Goal: Task Accomplishment & Management: Manage account settings

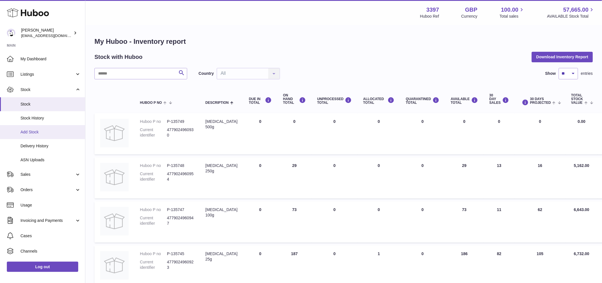
click at [54, 135] on link "Add Stock" at bounding box center [42, 132] width 85 height 14
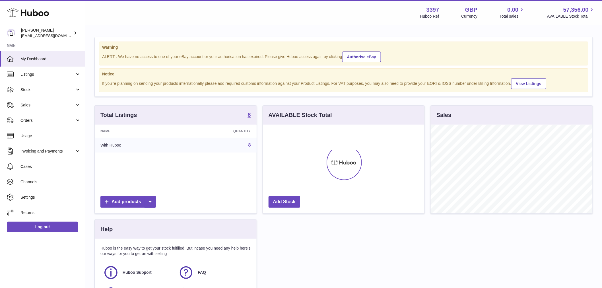
scroll to position [89, 162]
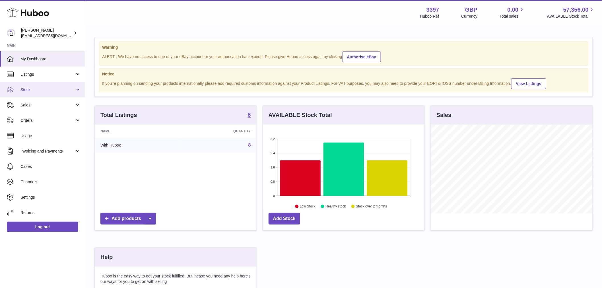
click at [56, 90] on span "Stock" at bounding box center [47, 89] width 54 height 5
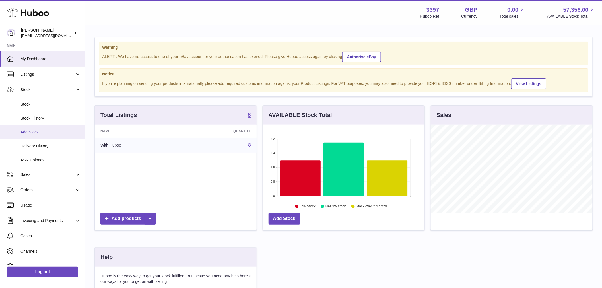
click at [47, 135] on link "Add Stock" at bounding box center [42, 132] width 85 height 14
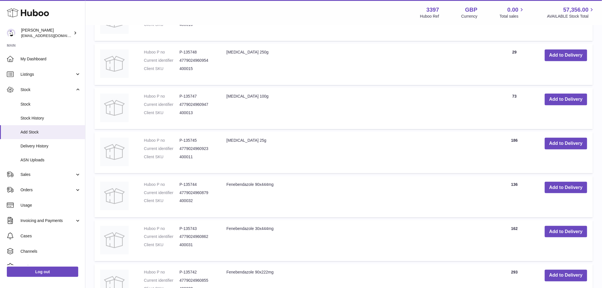
scroll to position [189, 0]
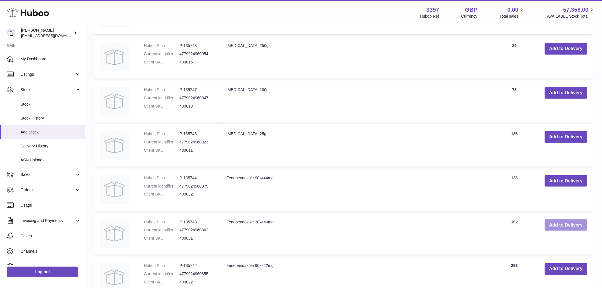
click at [559, 230] on button "Add to Delivery" at bounding box center [566, 225] width 42 height 12
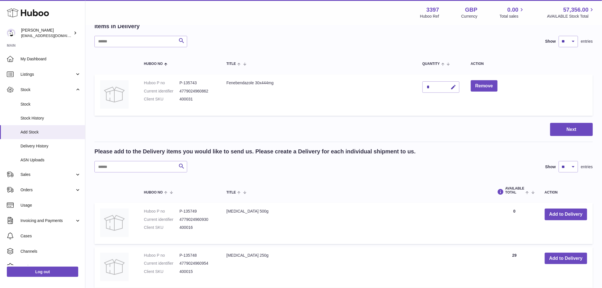
scroll to position [0, 0]
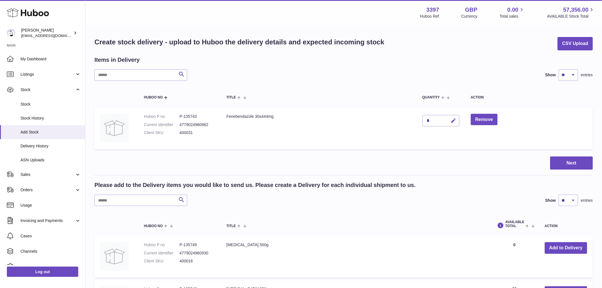
click at [454, 121] on icon "button" at bounding box center [453, 121] width 6 height 6
type input "***"
click at [456, 122] on button "submit" at bounding box center [452, 120] width 11 height 9
click at [573, 162] on button "Next" at bounding box center [571, 162] width 43 height 13
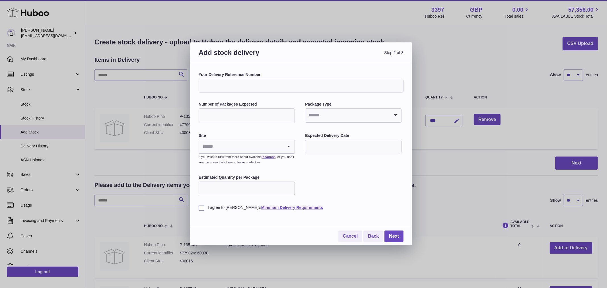
click at [270, 86] on input "Your Delivery Reference Number" at bounding box center [301, 86] width 205 height 14
type input "**********"
click at [259, 113] on input "Number of Packages Expected" at bounding box center [247, 115] width 96 height 14
type input "*"
click at [336, 116] on input "Search for option" at bounding box center [347, 115] width 84 height 13
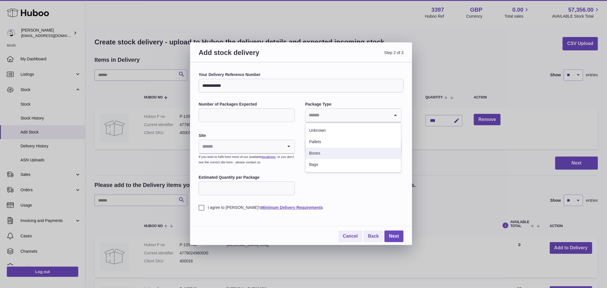
click at [320, 155] on li "Boxes" at bounding box center [352, 153] width 95 height 11
click at [232, 145] on input "Search for option" at bounding box center [241, 146] width 84 height 13
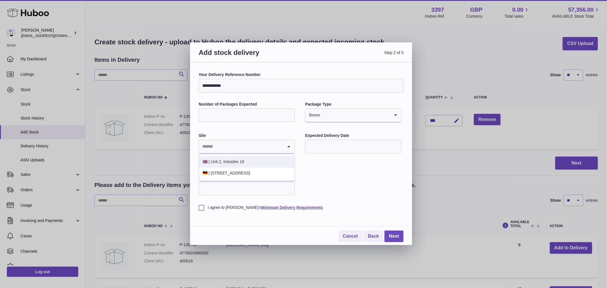
click at [250, 162] on li "🇬🇧 | Unit 2, Interplex 16" at bounding box center [246, 161] width 95 height 11
click at [359, 151] on input "text" at bounding box center [353, 147] width 96 height 14
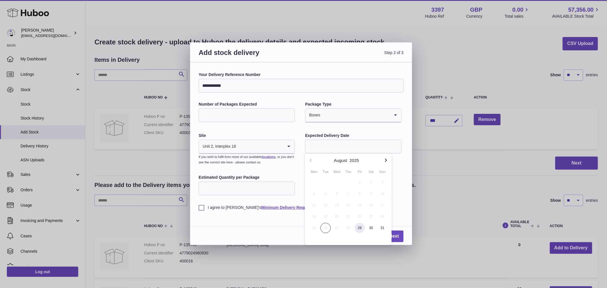
click at [359, 228] on span "29" at bounding box center [359, 228] width 10 height 10
type input "**********"
click at [227, 195] on input "Estimated Quantity per Package" at bounding box center [247, 188] width 96 height 14
type input "***"
click at [199, 208] on label "I agree to Huboo's Minimum Delivery Requirements" at bounding box center [301, 207] width 205 height 5
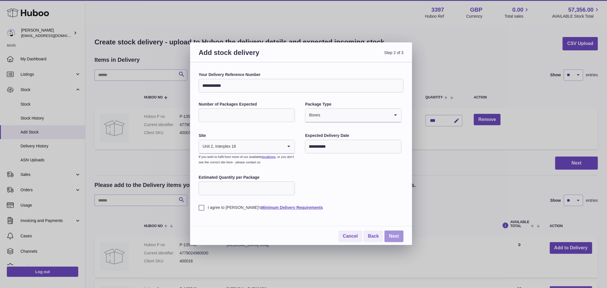
click at [391, 235] on link "Next" at bounding box center [393, 236] width 19 height 12
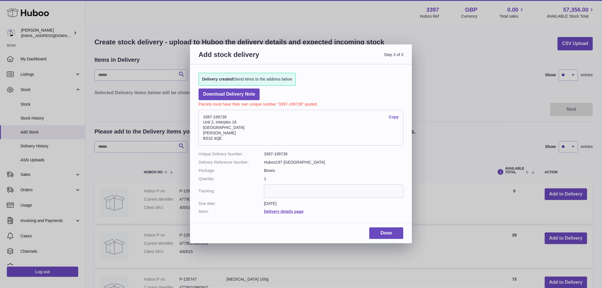
click at [213, 116] on address "3397-199739 Copy Unit 2, Interplex 16 Ash Ridge Road Bradley Stoke BS32 4QE" at bounding box center [301, 128] width 205 height 36
copy address "3397-199739"
click at [293, 187] on input "text" at bounding box center [333, 191] width 139 height 14
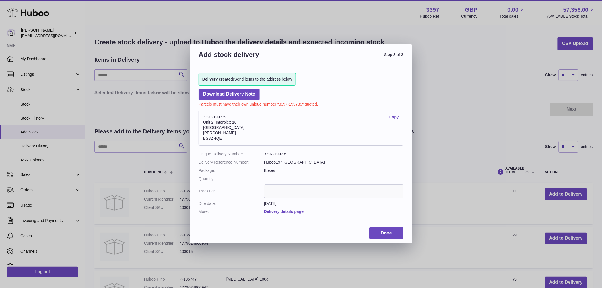
paste input "*********"
type input "*********"
click at [385, 233] on link "Done" at bounding box center [386, 233] width 34 height 12
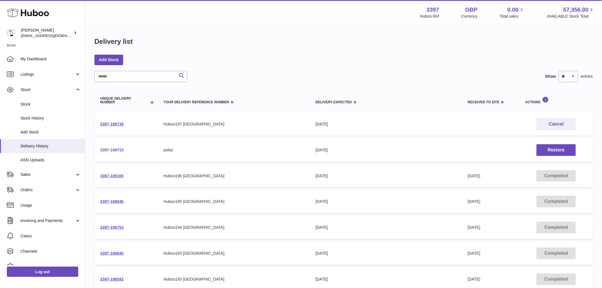
click at [115, 148] on link "3397-199715" at bounding box center [112, 150] width 24 height 5
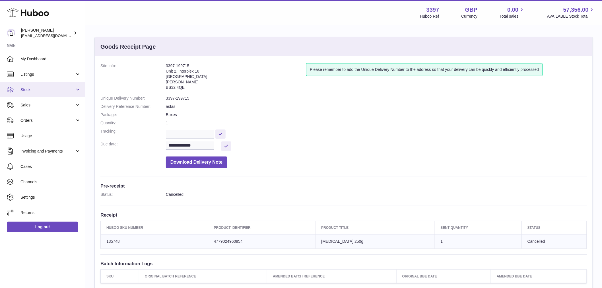
click at [39, 94] on link "Stock" at bounding box center [42, 89] width 85 height 15
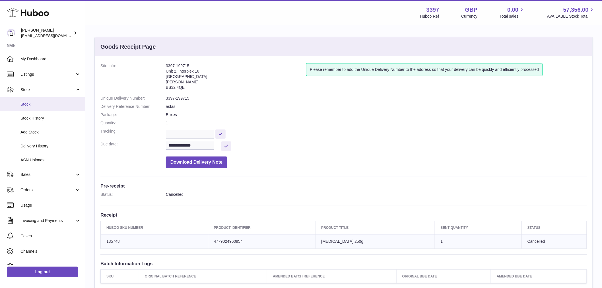
click at [42, 101] on link "Stock" at bounding box center [42, 104] width 85 height 14
